Goal: Information Seeking & Learning: Learn about a topic

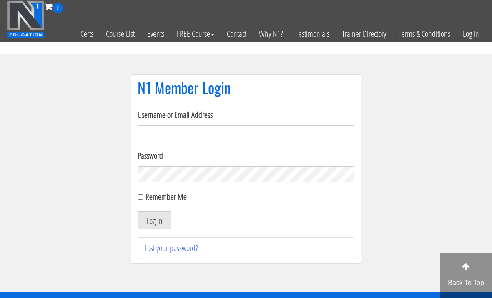
scroll to position [59, 0]
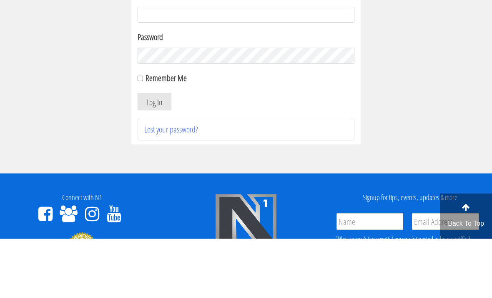
type input "[EMAIL_ADDRESS][DOMAIN_NAME]"
click at [154, 161] on button "Log In" at bounding box center [155, 161] width 34 height 18
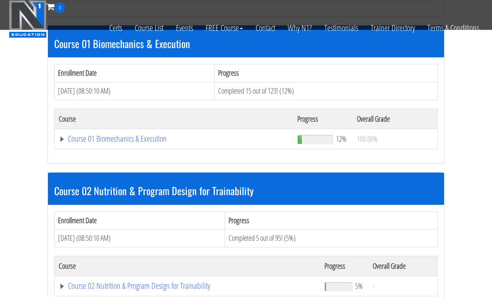
scroll to position [246, 0]
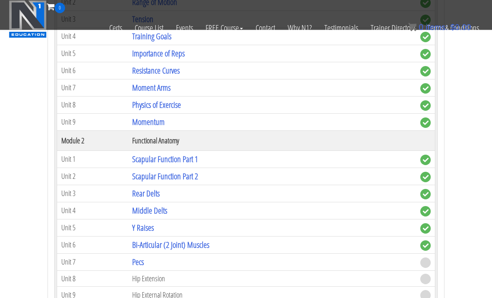
scroll to position [446, 0]
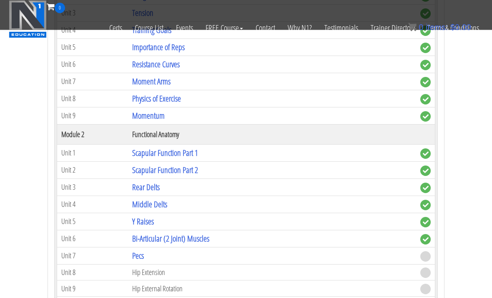
click at [142, 167] on link "Scapular Function Part 2" at bounding box center [165, 169] width 66 height 11
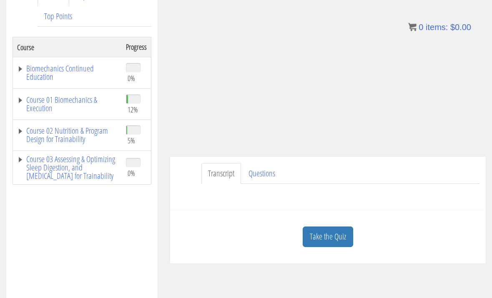
click at [37, 107] on link "Course 01 Biomechanics & Execution" at bounding box center [67, 104] width 101 height 17
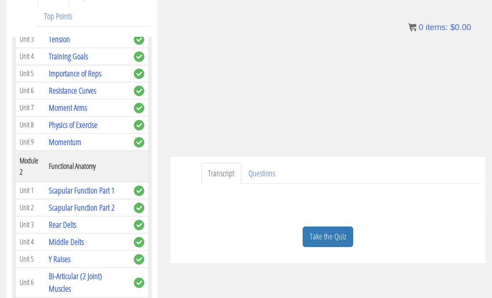
scroll to position [163, 0]
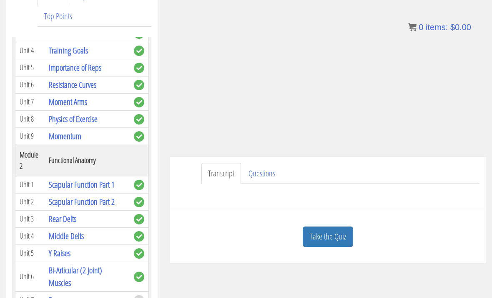
click at [54, 182] on link "Scapular Function Part 1" at bounding box center [82, 184] width 66 height 11
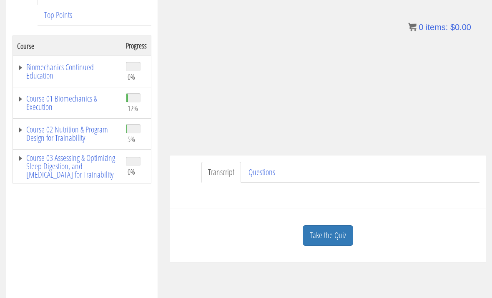
scroll to position [132, 0]
click at [39, 106] on link "Course 01 Biomechanics & Execution" at bounding box center [67, 102] width 101 height 17
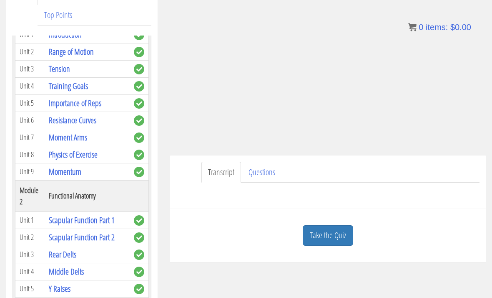
scroll to position [138, 0]
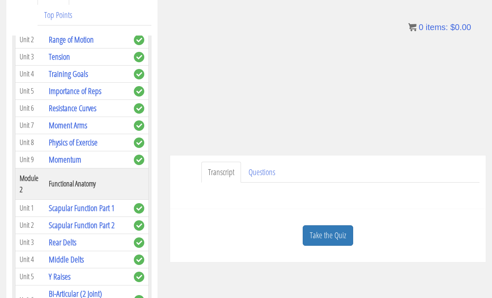
click at [61, 225] on link "Scapular Function Part 2" at bounding box center [82, 224] width 66 height 11
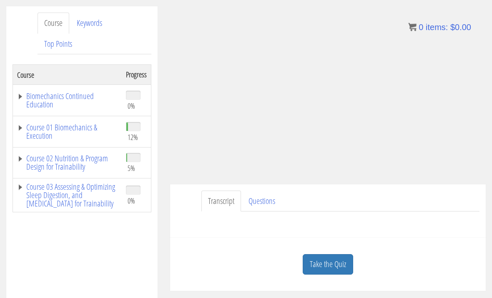
scroll to position [103, 0]
click at [212, 205] on link "Transcript" at bounding box center [222, 201] width 40 height 21
click at [214, 211] on link "Transcript" at bounding box center [222, 201] width 40 height 21
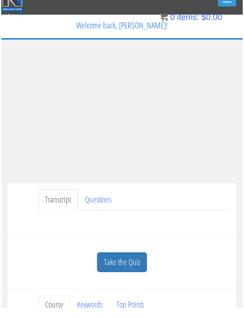
scroll to position [10, 0]
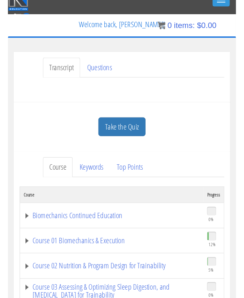
scroll to position [0, 0]
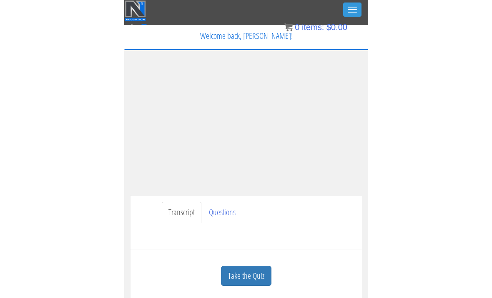
scroll to position [58, 0]
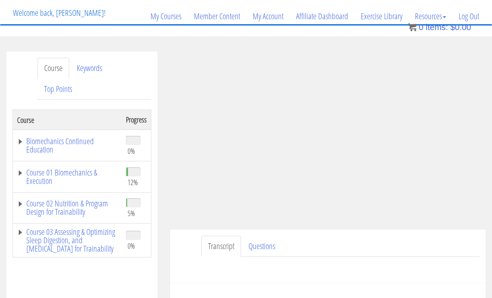
click at [43, 124] on th "Course" at bounding box center [67, 120] width 109 height 20
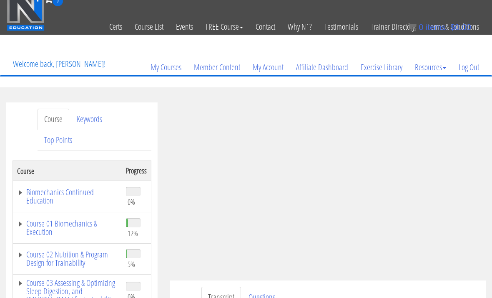
scroll to position [7, 0]
click at [48, 137] on link "Top Points" at bounding box center [58, 140] width 41 height 21
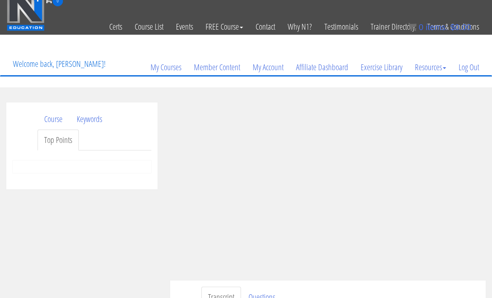
scroll to position [7, 0]
click at [90, 120] on link "Keywords" at bounding box center [89, 118] width 39 height 21
click at [51, 117] on link "Course" at bounding box center [54, 118] width 32 height 21
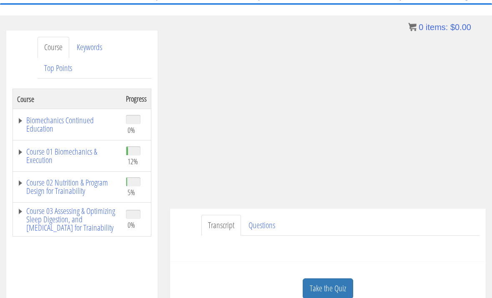
scroll to position [81, 0]
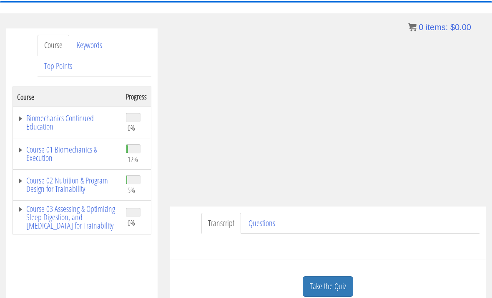
click at [52, 151] on link "Course 01 Biomechanics & Execution" at bounding box center [67, 153] width 101 height 17
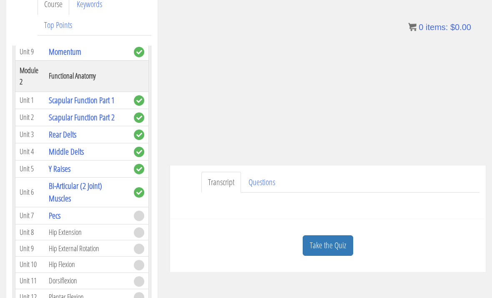
scroll to position [123, 0]
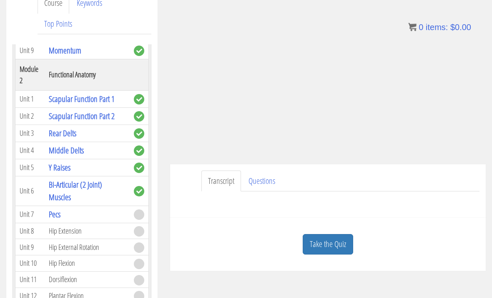
click at [59, 146] on link "Middle Delts" at bounding box center [66, 150] width 35 height 11
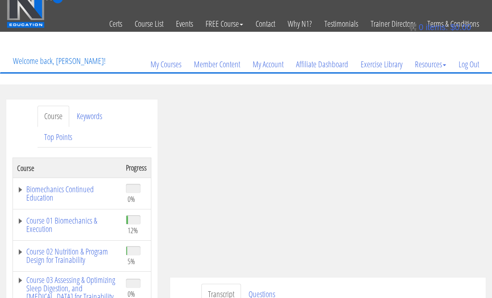
scroll to position [11, 0]
